Goal: Task Accomplishment & Management: Use online tool/utility

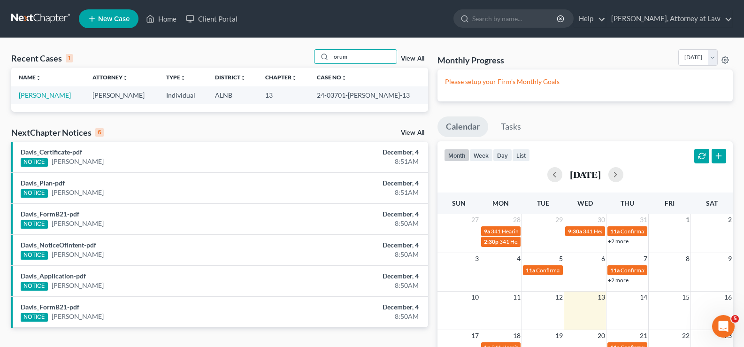
drag, startPoint x: 353, startPoint y: 56, endPoint x: 215, endPoint y: 36, distance: 139.2
click at [292, 54] on div "Recent Cases 1 orum View All" at bounding box center [219, 58] width 417 height 18
type input "[PERSON_NAME]"
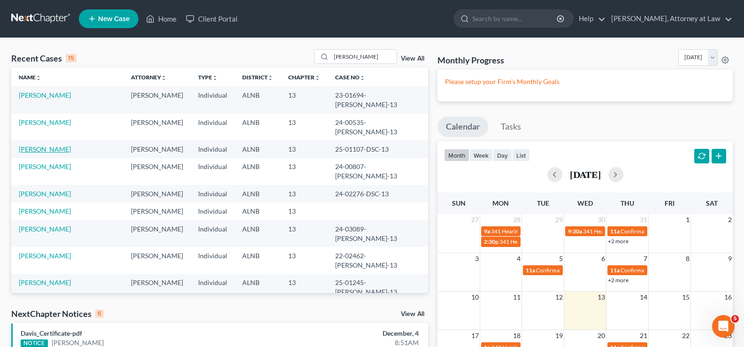
click at [42, 145] on link "[PERSON_NAME]" at bounding box center [45, 149] width 52 height 8
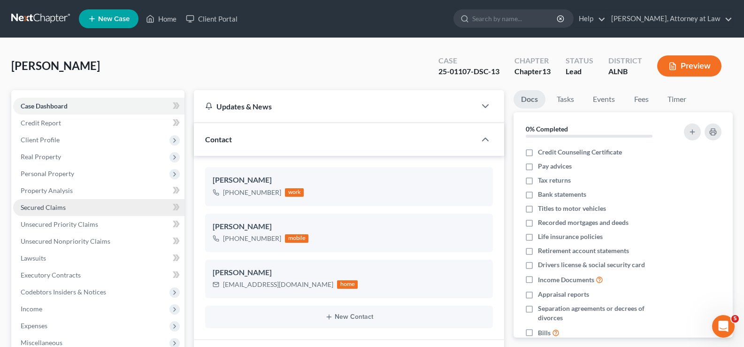
click at [54, 213] on link "Secured Claims" at bounding box center [98, 207] width 171 height 17
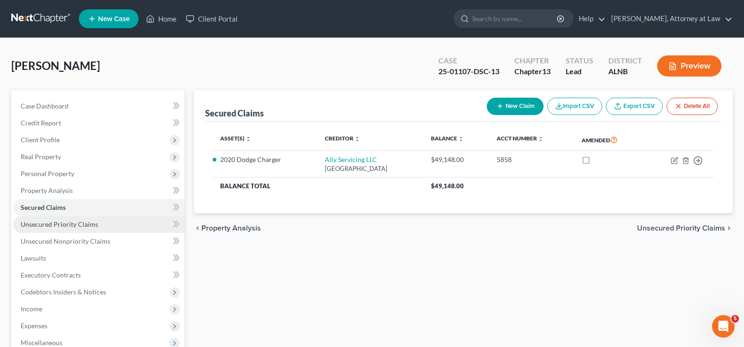
click at [55, 225] on span "Unsecured Priority Claims" at bounding box center [59, 224] width 77 height 8
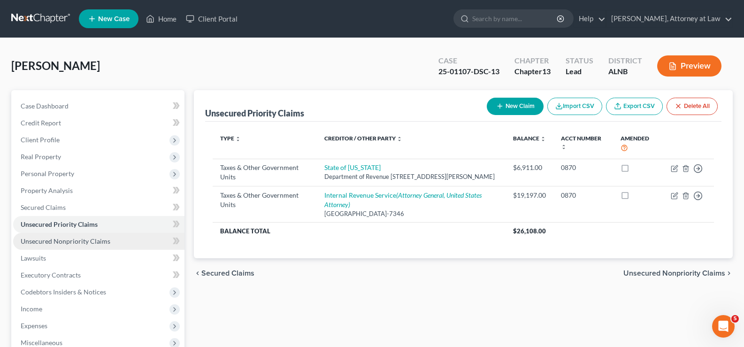
click at [68, 245] on span "Unsecured Nonpriority Claims" at bounding box center [66, 241] width 90 height 8
